Goal: Check status: Check status

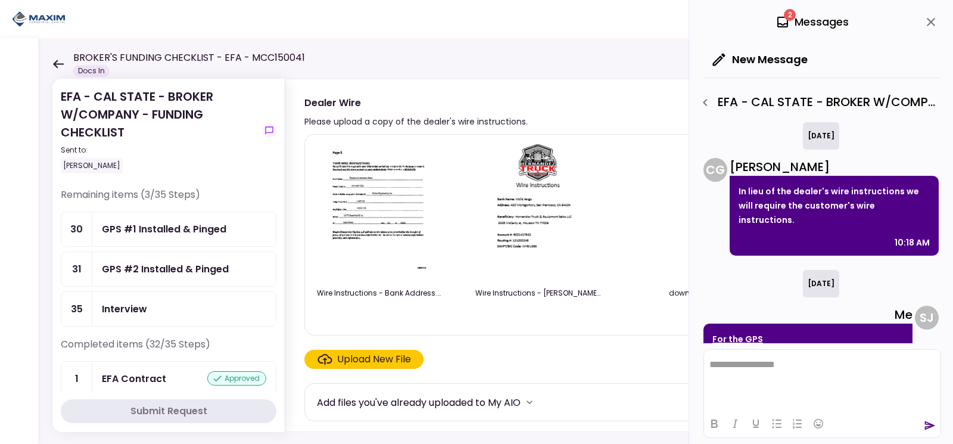
scroll to position [381, 0]
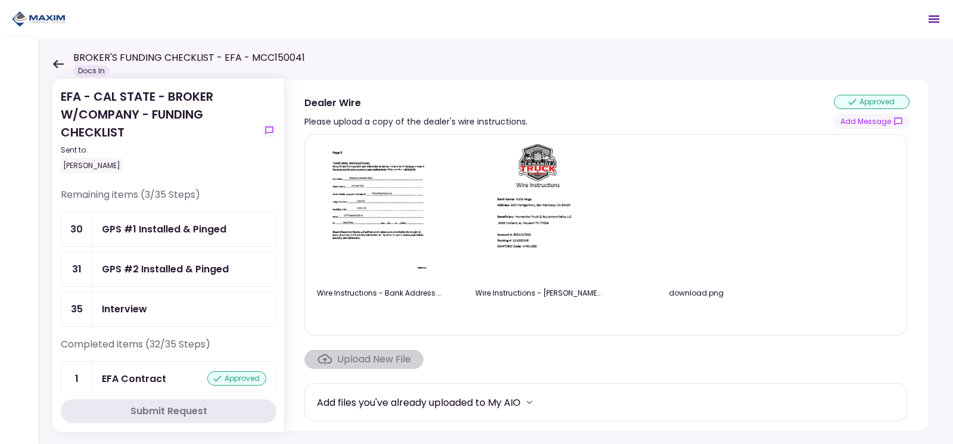
click at [200, 234] on div "GPS #1 Installed & Pinged" at bounding box center [164, 229] width 124 height 15
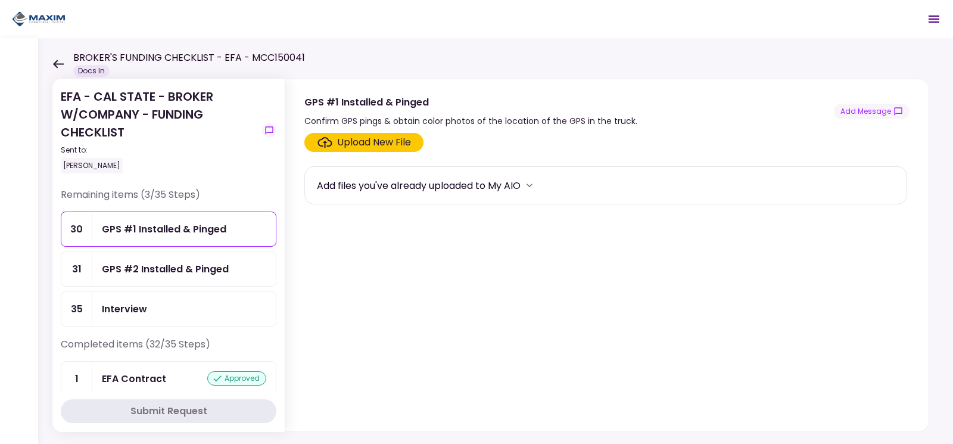
click at [191, 264] on div "GPS #2 Installed & Pinged" at bounding box center [165, 269] width 127 height 15
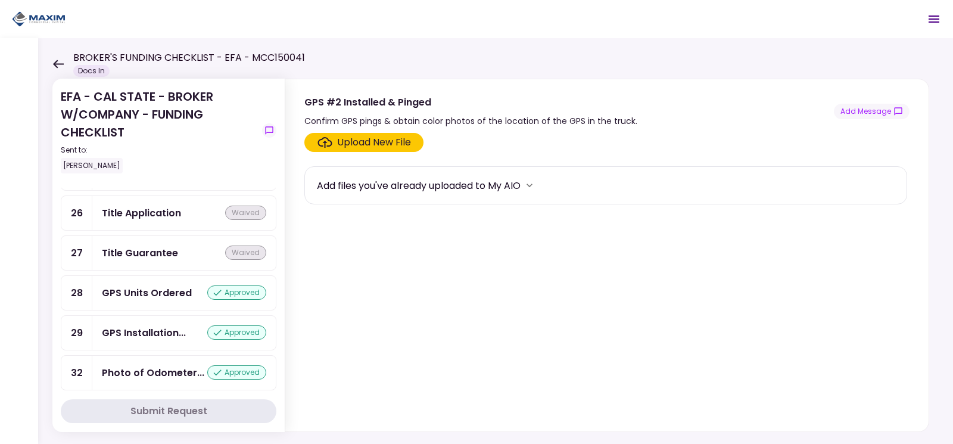
scroll to position [1191, 0]
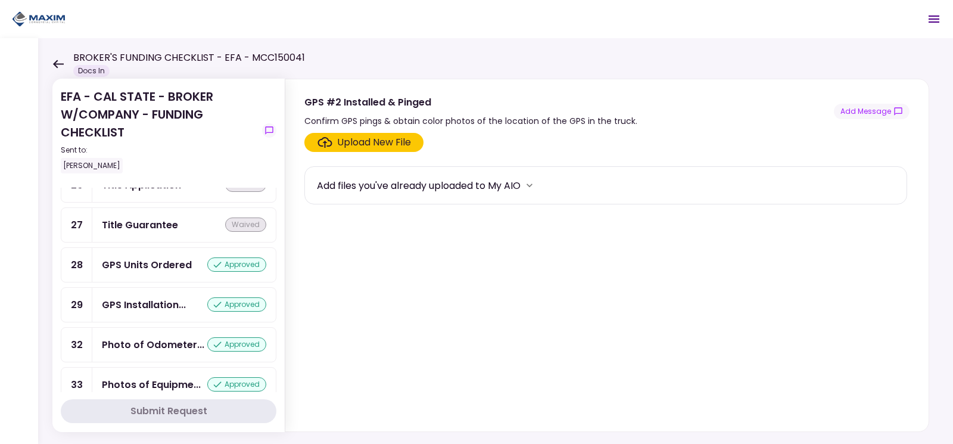
click at [114, 322] on div "GPS Installation... approved" at bounding box center [183, 305] width 183 height 34
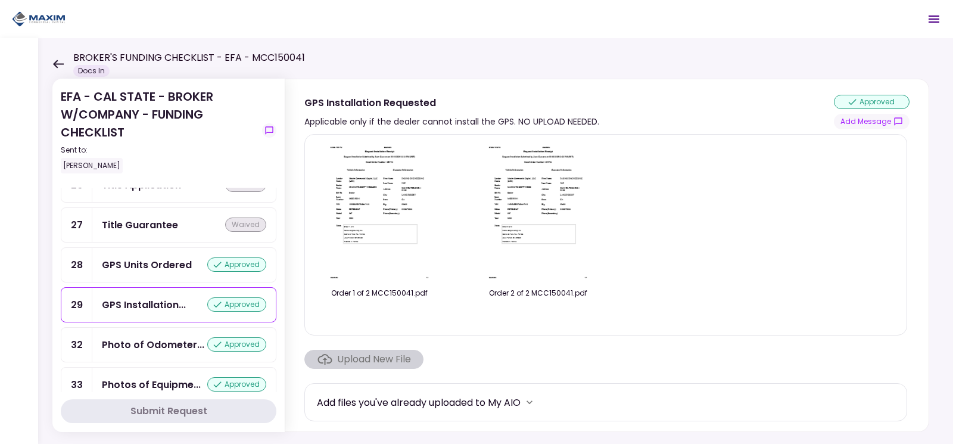
click at [144, 272] on div "GPS Units Ordered" at bounding box center [147, 264] width 90 height 15
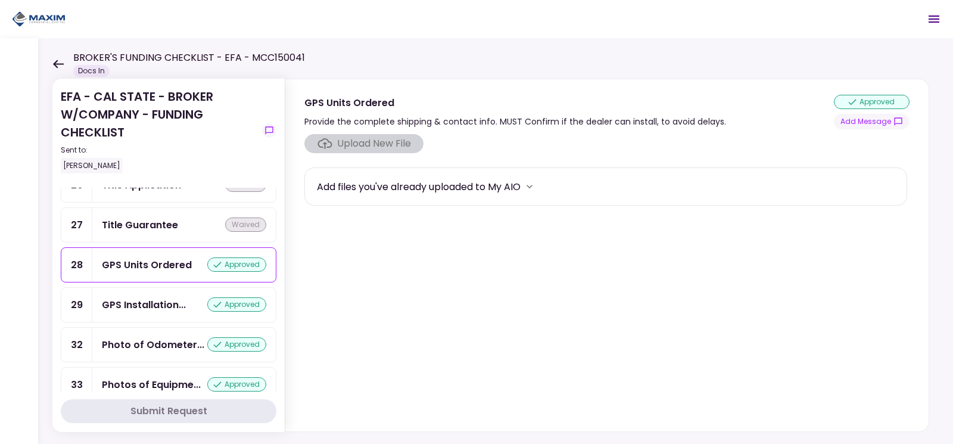
click at [141, 320] on div "GPS Installation... approved" at bounding box center [183, 305] width 183 height 34
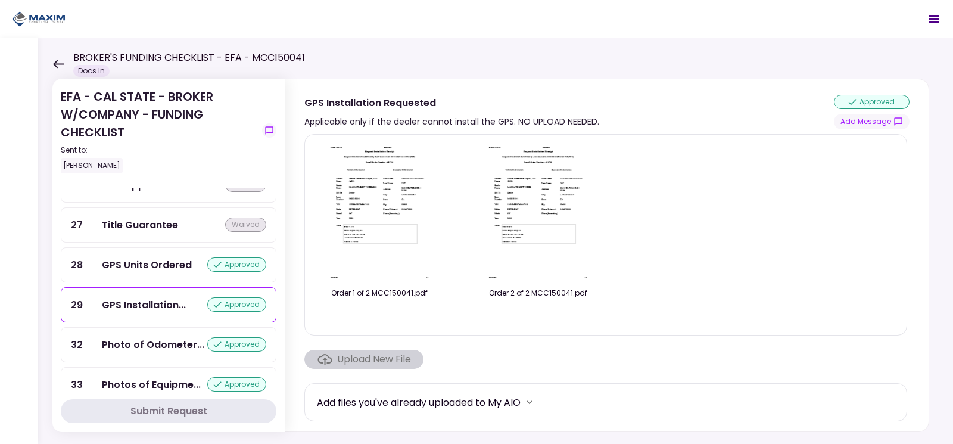
click at [503, 176] on img at bounding box center [538, 212] width 106 height 136
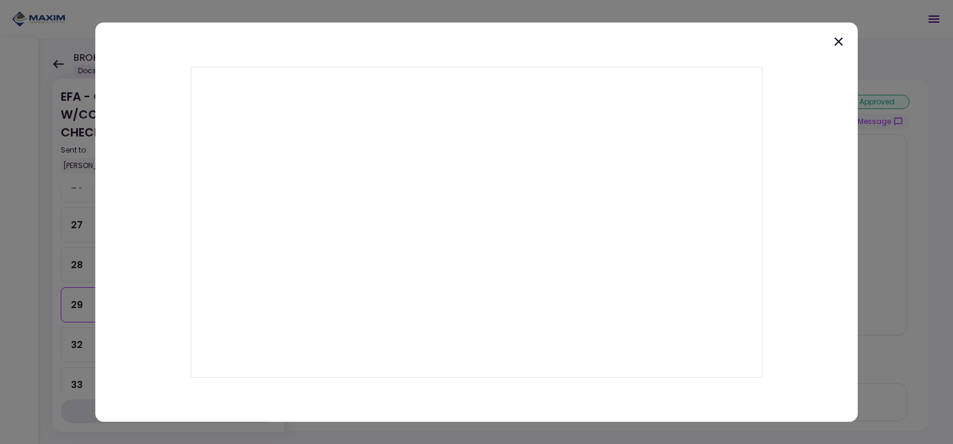
click at [835, 41] on icon at bounding box center [839, 41] width 14 height 14
